Goal: Transaction & Acquisition: Purchase product/service

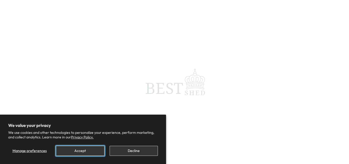
click at [91, 151] on button "Accept" at bounding box center [80, 150] width 48 height 10
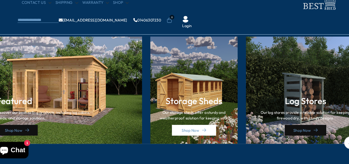
scroll to position [722, 0]
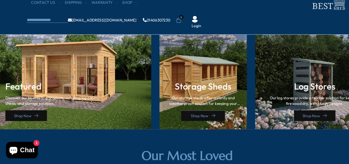
click at [179, 114] on link "Shop Now" at bounding box center [189, 119] width 41 height 10
click at [178, 118] on link "Shop Now" at bounding box center [189, 119] width 41 height 10
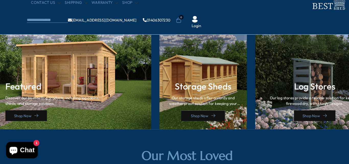
click at [195, 114] on link "Shop Now" at bounding box center [189, 119] width 41 height 10
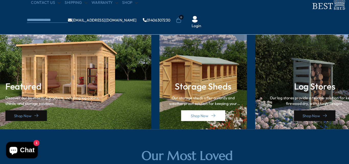
click at [183, 107] on p "Our storage sheds offer a sturdy and weatherproof solution for keeping your too…" at bounding box center [189, 105] width 71 height 10
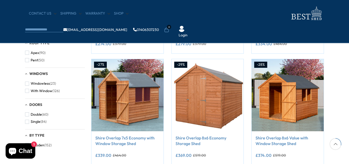
scroll to position [275, 0]
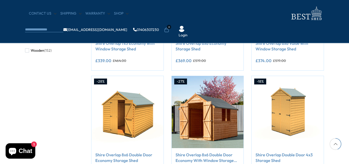
drag, startPoint x: 347, startPoint y: 57, endPoint x: 335, endPoint y: 70, distance: 17.9
click at [335, 70] on body "We now accept Klarna! We now accept Klarna! We now accept Klarna! We now accept…" at bounding box center [174, 122] width 349 height 795
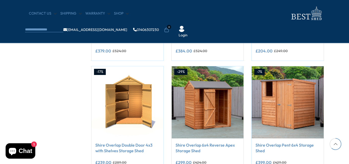
scroll to position [397, 0]
